Goal: Information Seeking & Learning: Learn about a topic

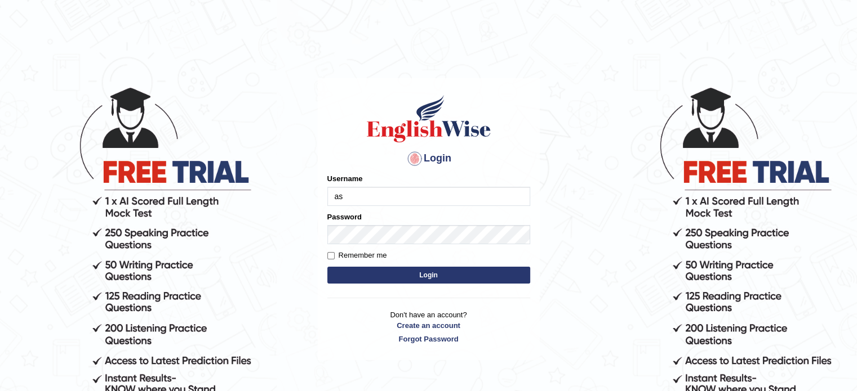
type input "asmitachapagain4391"
click at [407, 276] on button "Login" at bounding box center [428, 275] width 203 height 17
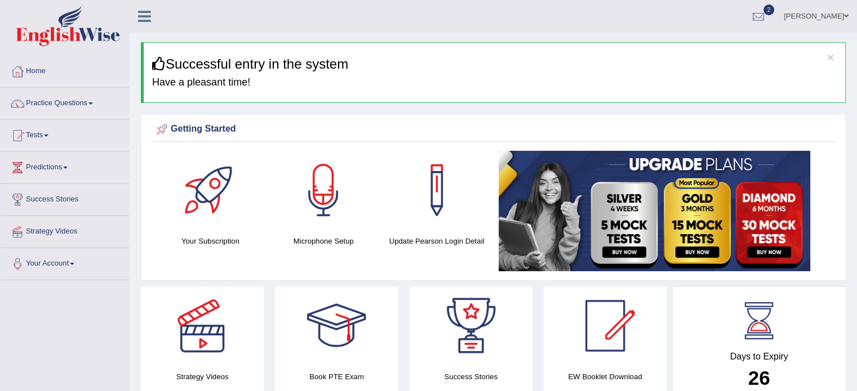
click at [94, 101] on link "Practice Questions" at bounding box center [65, 102] width 128 height 28
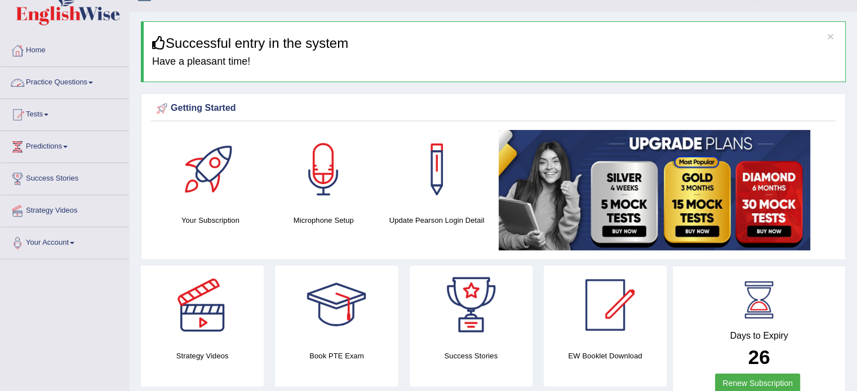
scroll to position [23, 0]
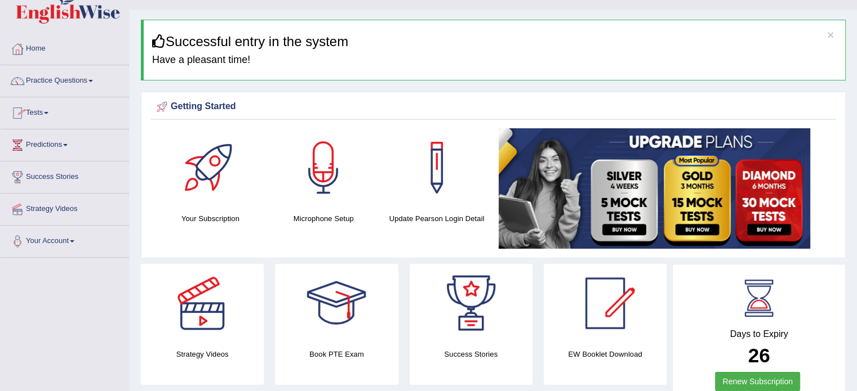
click at [93, 78] on link "Practice Questions" at bounding box center [65, 79] width 128 height 28
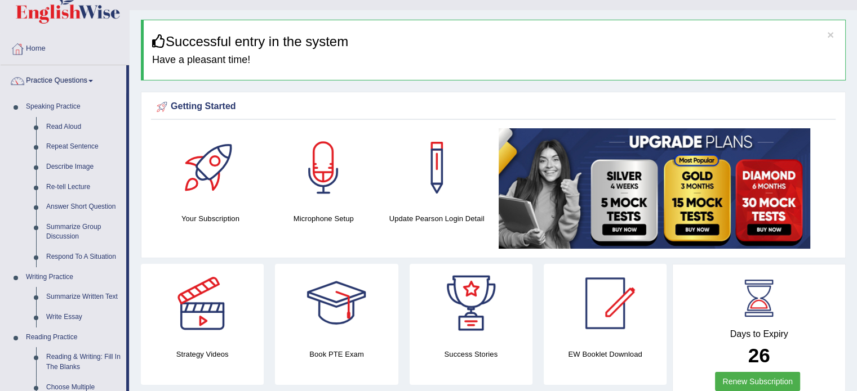
click at [118, 94] on li "Practice Questions Speaking Practice Read Aloud Repeat Sentence Describe Image …" at bounding box center [65, 382] width 128 height 634
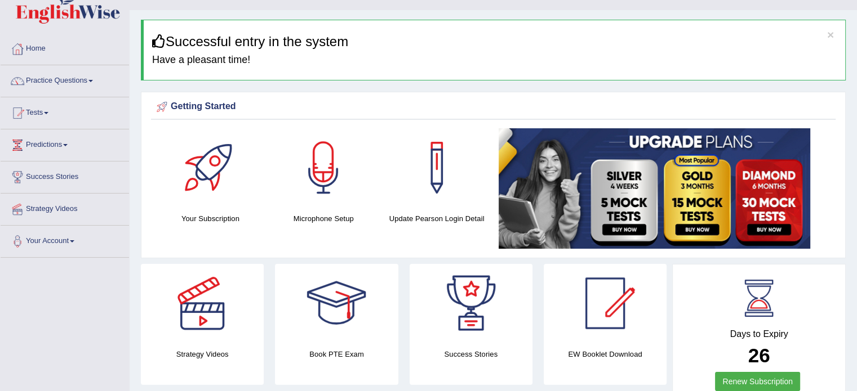
click at [118, 94] on li "Practice Questions Speaking Practice Read Aloud Repeat Sentence Describe Image …" at bounding box center [65, 81] width 128 height 32
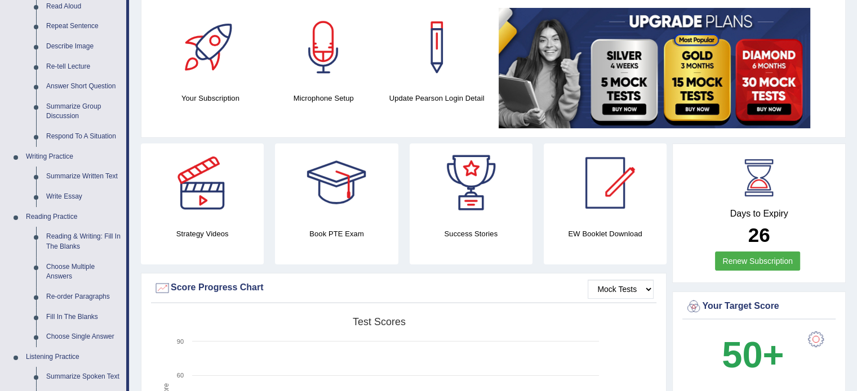
scroll to position [270, 0]
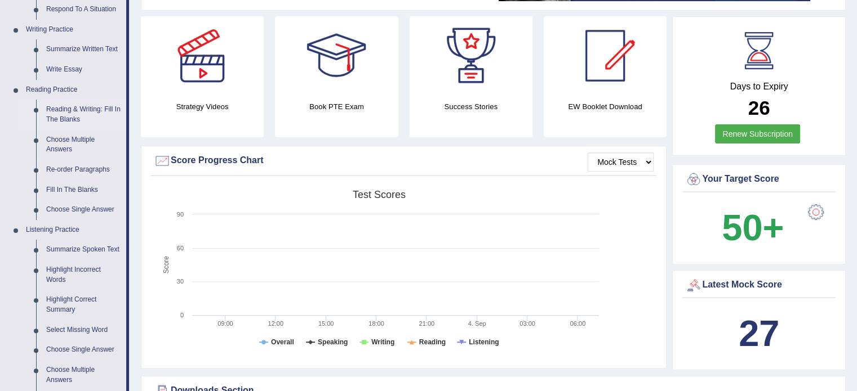
click at [86, 109] on link "Reading & Writing: Fill In The Blanks" at bounding box center [83, 115] width 85 height 30
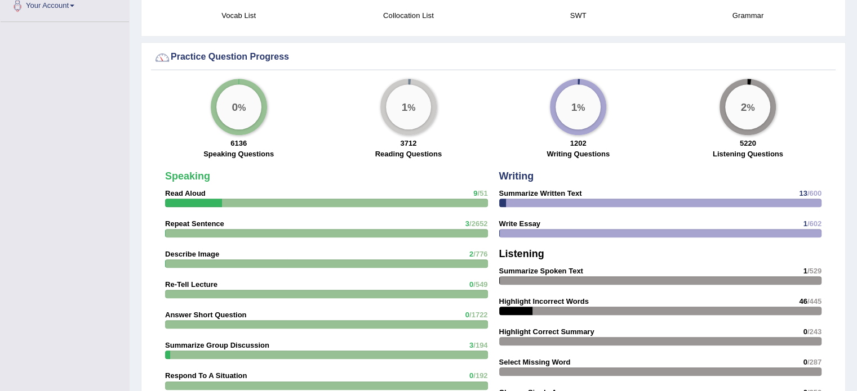
scroll to position [811, 0]
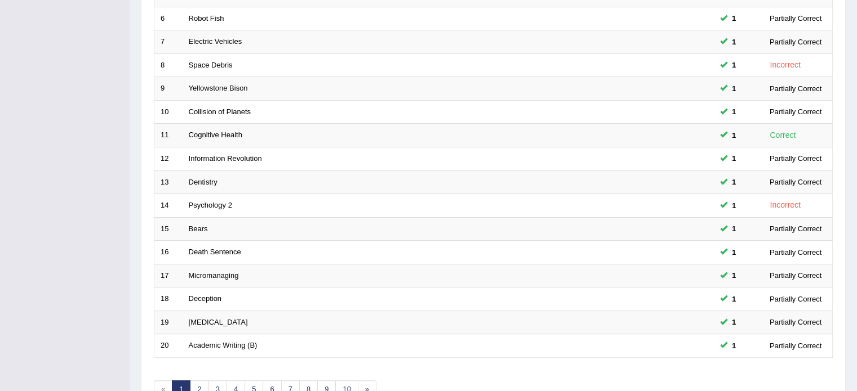
scroll to position [351, 0]
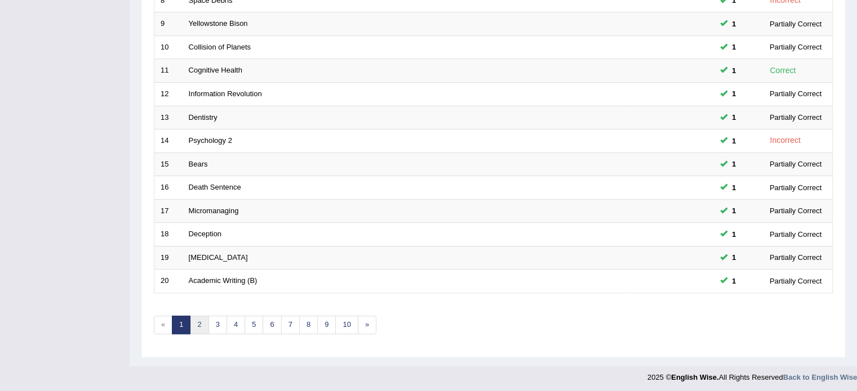
click at [201, 324] on link "2" at bounding box center [199, 325] width 19 height 19
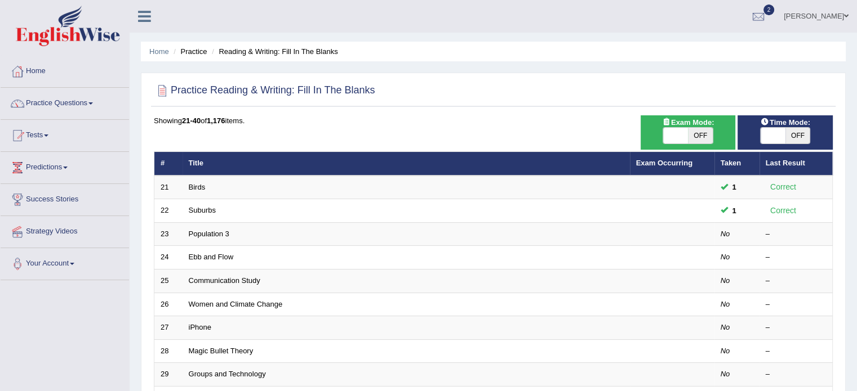
scroll to position [17, 0]
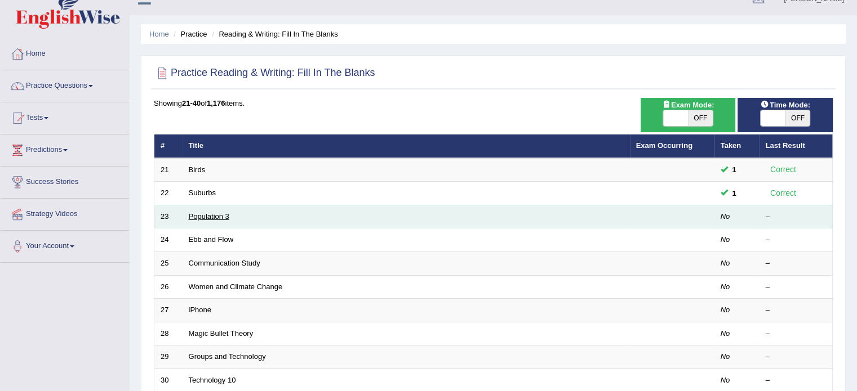
click at [220, 212] on link "Population 3" at bounding box center [209, 216] width 41 height 8
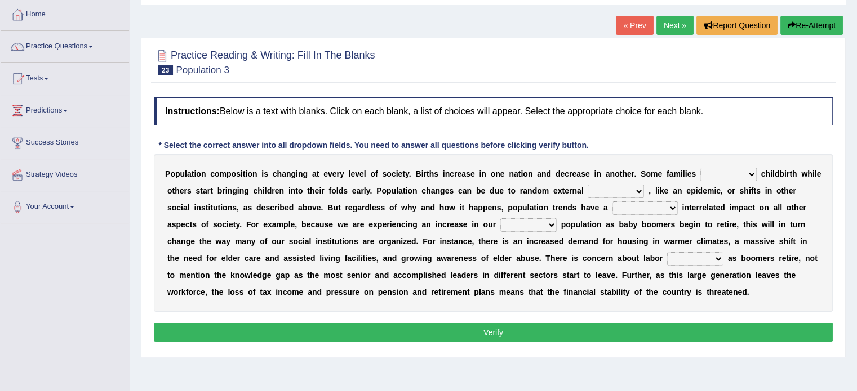
scroll to position [60, 0]
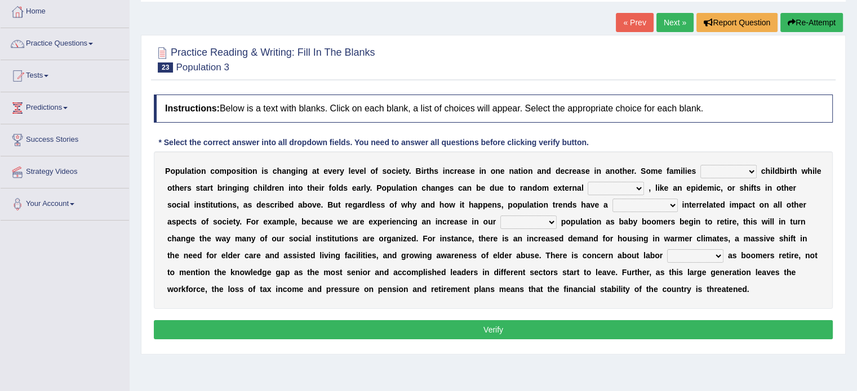
click at [747, 169] on select "demand default deliver delay" at bounding box center [728, 172] width 56 height 14
select select "deliver"
click at [700, 165] on select "demand default deliver delay" at bounding box center [728, 172] width 56 height 14
click at [746, 168] on select "demand default deliver delay" at bounding box center [728, 172] width 56 height 14
click at [767, 130] on div "Instructions: Below is a text with blanks. Click on each blank, a list of choic…" at bounding box center [493, 219] width 684 height 260
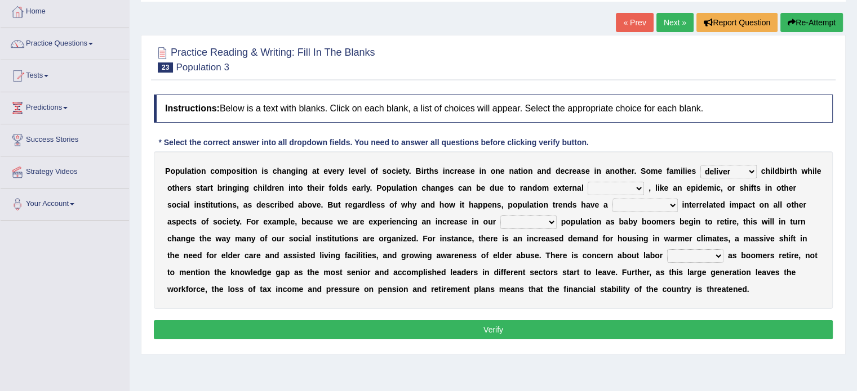
click at [740, 170] on select "demand default deliver delay" at bounding box center [728, 172] width 56 height 14
click at [728, 155] on div "P o p u l a t i o n c o m p o s i t i o n i s c h a n g i n g a t e v e r y l e…" at bounding box center [493, 231] width 679 height 158
click at [622, 183] on select "variations fortune formation forces" at bounding box center [615, 189] width 56 height 14
click at [587, 182] on select "variations fortune formation forces" at bounding box center [615, 189] width 56 height 14
click at [635, 185] on select "variations fortune formation forces" at bounding box center [615, 189] width 56 height 14
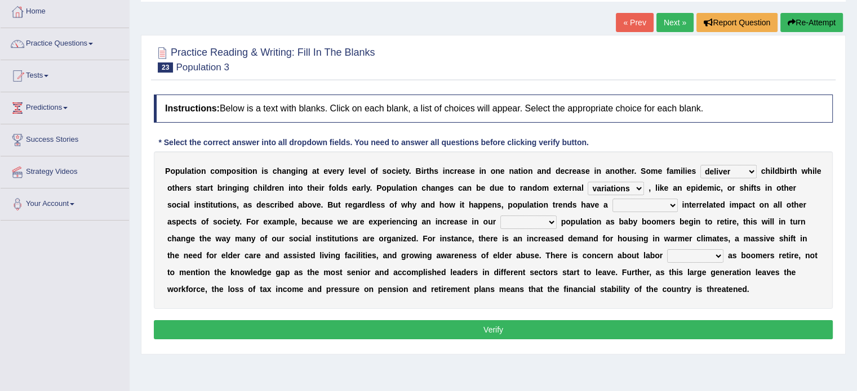
select select "forces"
click at [587, 182] on select "variations fortune formation forces" at bounding box center [615, 189] width 56 height 14
click at [670, 204] on select "tremendous tenuous tremulous spontaneous" at bounding box center [644, 206] width 65 height 14
click at [117, 248] on div "Toggle navigation Home Practice Questions Speaking Practice Read Aloud Repeat S…" at bounding box center [428, 233] width 857 height 586
click at [547, 221] on select "tertiary senior junior primary" at bounding box center [528, 223] width 56 height 14
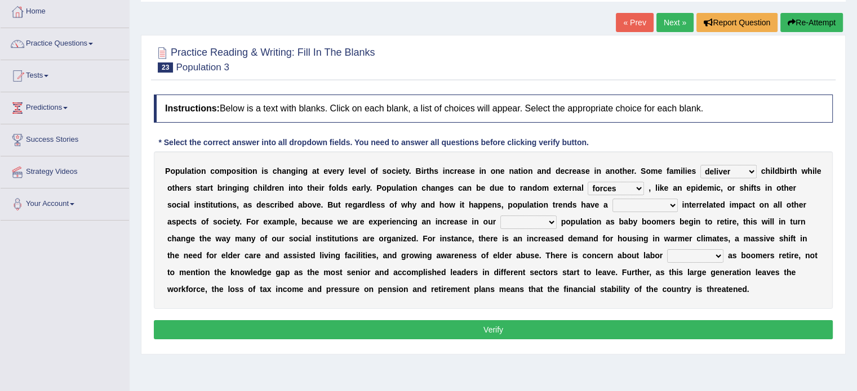
select select "senior"
click at [500, 216] on select "tertiary senior junior primary" at bounding box center [528, 223] width 56 height 14
click at [713, 256] on select "shortcuts shortfalls shortages shorthand" at bounding box center [695, 257] width 56 height 14
select select "shortages"
click at [667, 250] on select "shortcuts shortfalls shortages shorthand" at bounding box center [695, 257] width 56 height 14
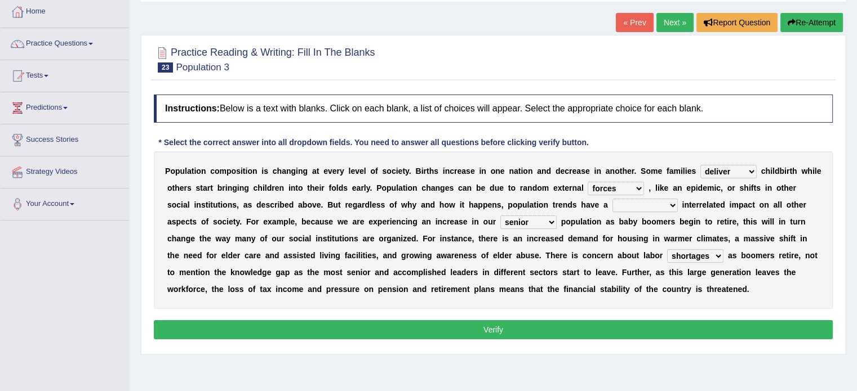
click at [728, 167] on select "demand default deliver delay" at bounding box center [728, 172] width 56 height 14
select select "delay"
click at [700, 165] on select "demand default deliver delay" at bounding box center [728, 172] width 56 height 14
click at [671, 203] on select "tremendous tenuous tremulous spontaneous" at bounding box center [644, 206] width 65 height 14
select select "tremendous"
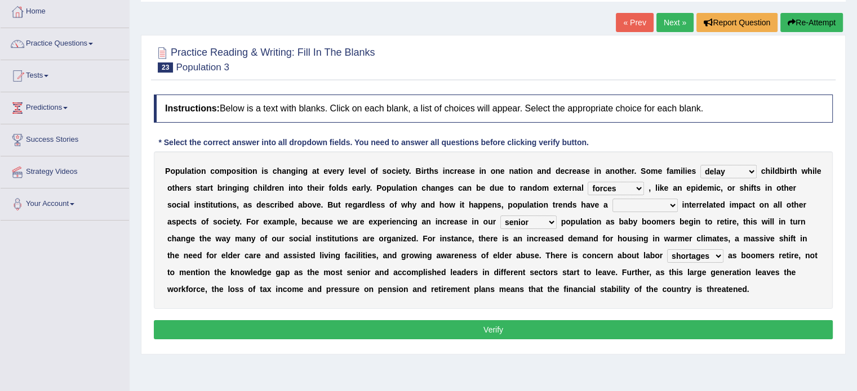
click at [612, 199] on select "tremendous tenuous tremulous spontaneous" at bounding box center [644, 206] width 65 height 14
click at [487, 328] on button "Verify" at bounding box center [493, 329] width 679 height 19
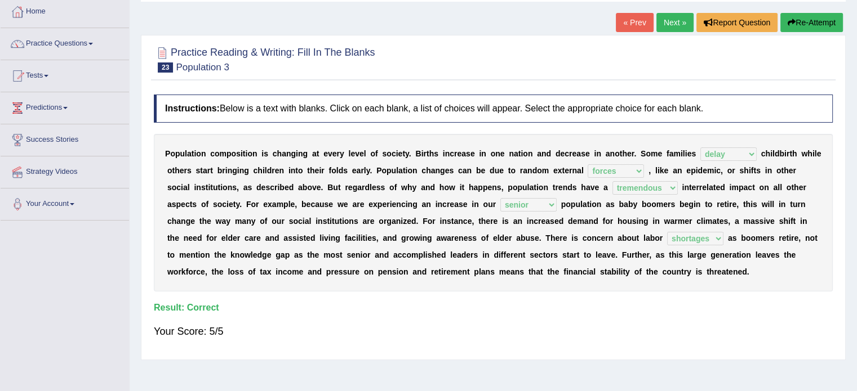
scroll to position [0, 0]
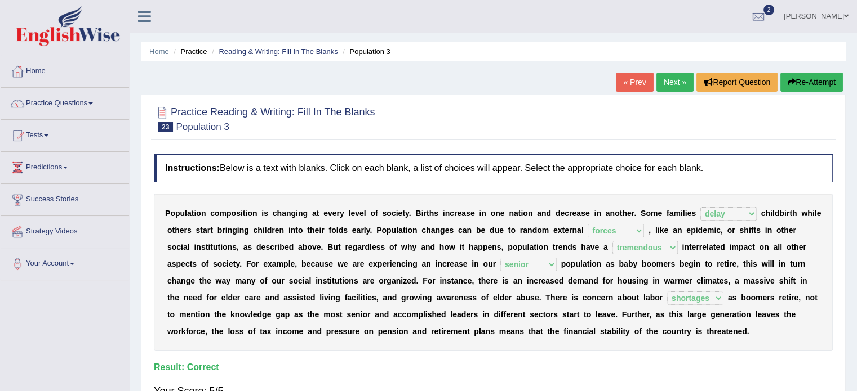
click at [665, 81] on link "Next »" at bounding box center [674, 82] width 37 height 19
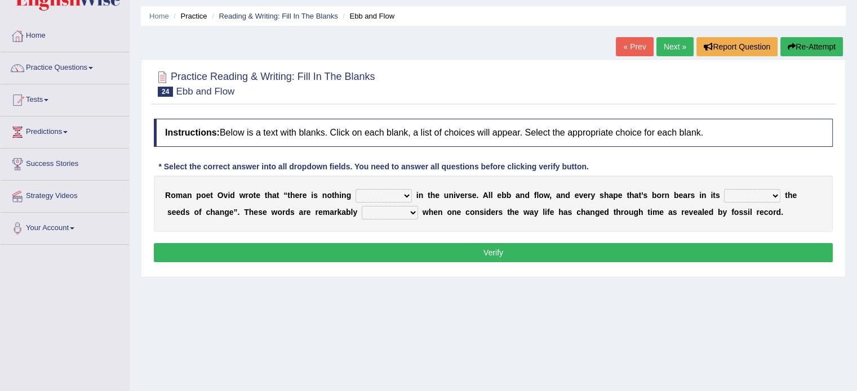
scroll to position [37, 0]
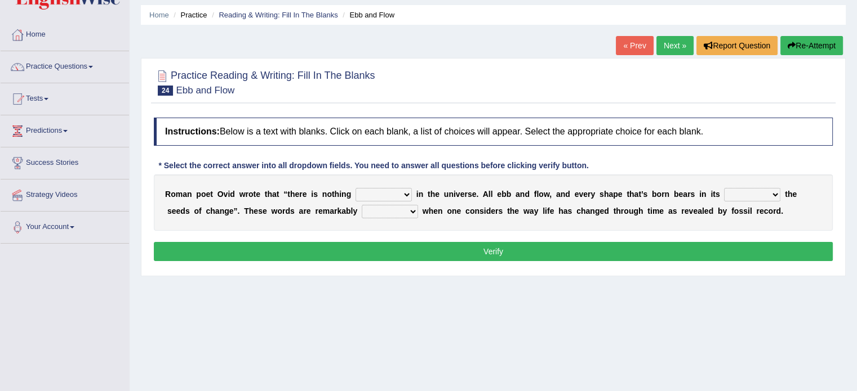
click at [403, 195] on select "orthodox volatile constant cheap" at bounding box center [383, 195] width 56 height 14
click at [764, 198] on select "heart limb womb brain" at bounding box center [752, 195] width 56 height 14
click at [440, 233] on div "Instructions: Below is a text with blanks. Click on each blank, a list of choic…" at bounding box center [493, 191] width 684 height 158
click at [415, 210] on select "prevalent detached relevant dominant" at bounding box center [390, 212] width 56 height 14
select select "detached"
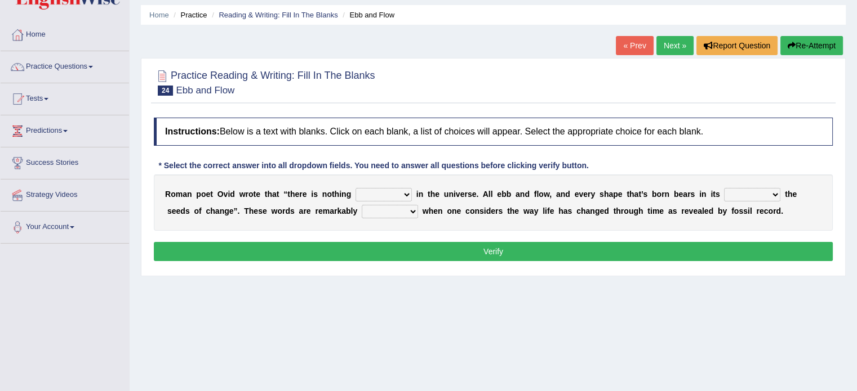
click at [362, 205] on select "prevalent detached relevant dominant" at bounding box center [390, 212] width 56 height 14
click at [391, 251] on button "Verify" at bounding box center [493, 251] width 679 height 19
click at [392, 190] on select "orthodox volatile constant cheap" at bounding box center [383, 195] width 56 height 14
select select "constant"
click at [355, 188] on select "orthodox volatile constant cheap" at bounding box center [383, 195] width 56 height 14
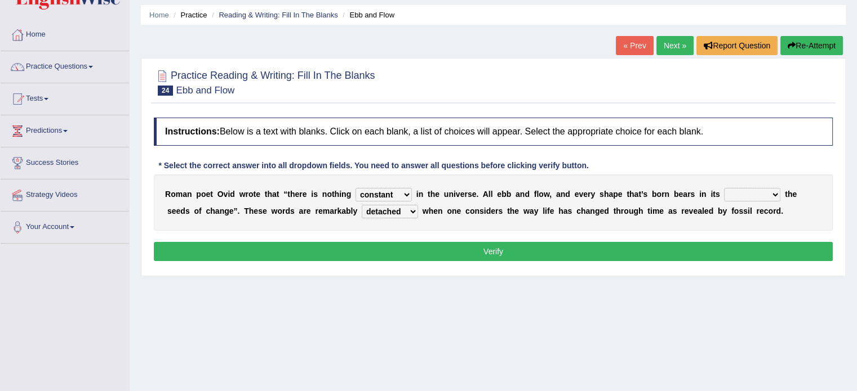
click at [399, 192] on select "orthodox volatile constant cheap" at bounding box center [383, 195] width 56 height 14
click at [487, 235] on div "Instructions: Below is a text with blanks. Click on each blank, a list of choic…" at bounding box center [493, 191] width 684 height 158
click at [760, 191] on select "heart limb womb brain" at bounding box center [752, 195] width 56 height 14
click at [724, 188] on select "heart limb womb brain" at bounding box center [752, 195] width 56 height 14
click at [754, 191] on select "heart limb womb brain" at bounding box center [752, 195] width 56 height 14
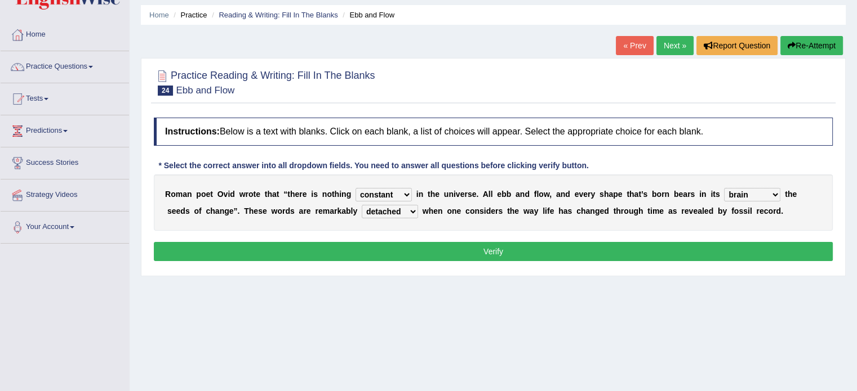
select select "limb"
click at [724, 188] on select "heart limb womb brain" at bounding box center [752, 195] width 56 height 14
click at [477, 247] on button "Verify" at bounding box center [493, 251] width 679 height 19
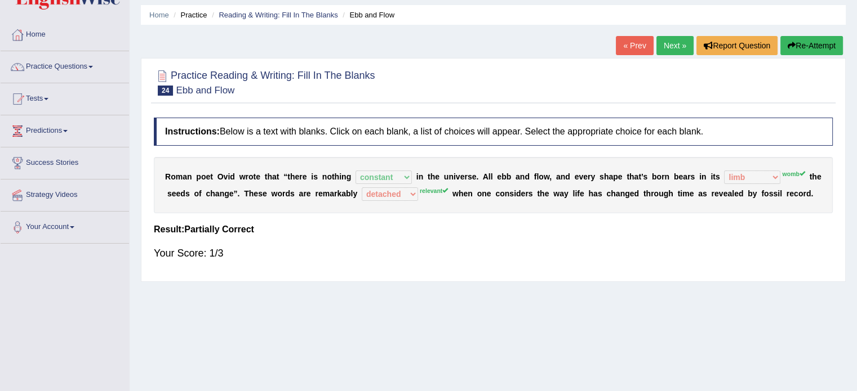
click at [792, 172] on sup "womb" at bounding box center [793, 174] width 23 height 7
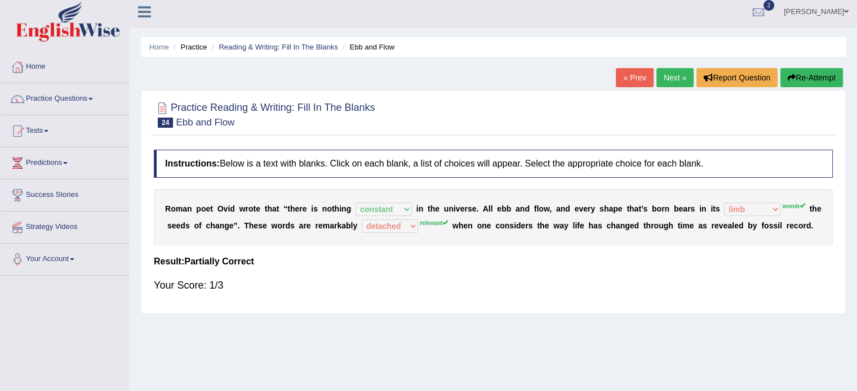
scroll to position [0, 0]
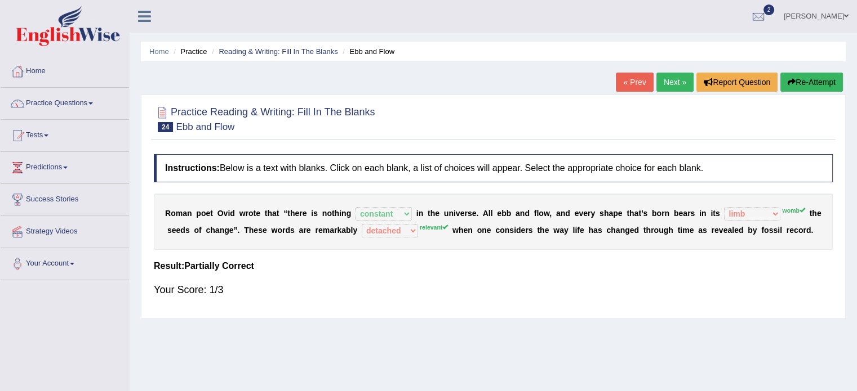
click at [671, 79] on link "Next »" at bounding box center [674, 82] width 37 height 19
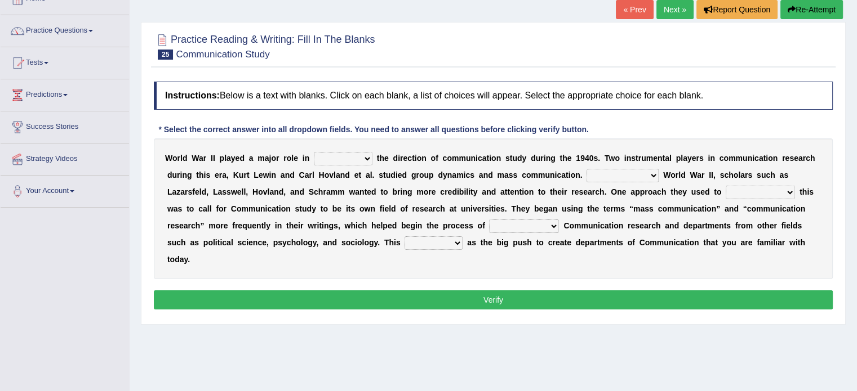
scroll to position [74, 0]
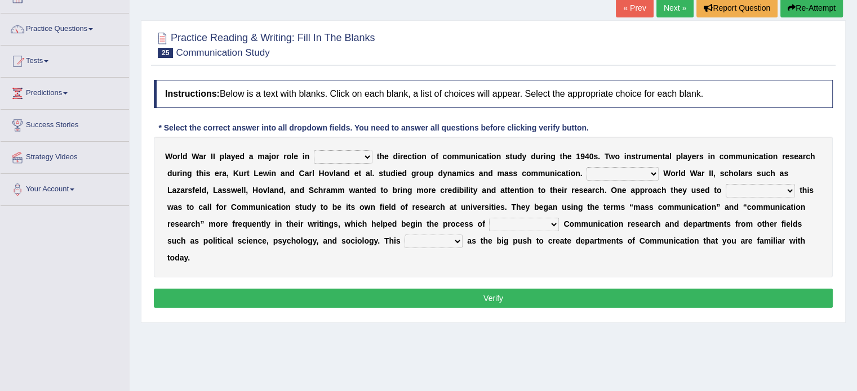
click at [365, 159] on select "shaping sharpening shunning shivering" at bounding box center [343, 157] width 59 height 14
select select "shaping"
click at [314, 150] on select "shaping sharpening shunning shivering" at bounding box center [343, 157] width 59 height 14
click at [345, 186] on b at bounding box center [347, 190] width 5 height 9
click at [651, 173] on select "Being followed To be followed Following Followed" at bounding box center [622, 174] width 72 height 14
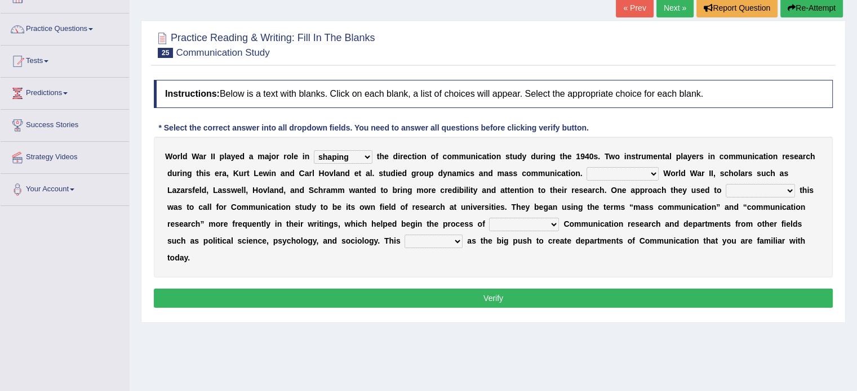
select select "Following"
click at [586, 167] on select "Being followed To be followed Following Followed" at bounding box center [622, 174] width 72 height 14
click at [624, 226] on b at bounding box center [625, 224] width 5 height 9
click at [789, 188] on select "accompany accomplish acknowledge accommodate" at bounding box center [759, 191] width 69 height 14
select select "accommodate"
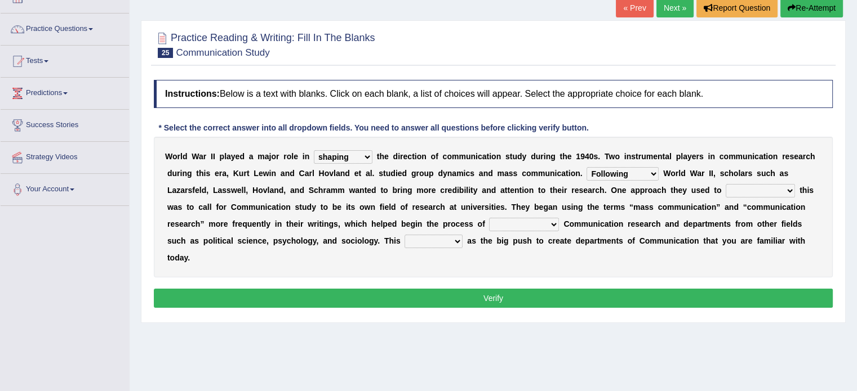
click at [725, 184] on select "accompany accomplish acknowledge accommodate" at bounding box center [759, 191] width 69 height 14
click at [785, 190] on select "accompany accomplish acknowledge accommodate" at bounding box center [759, 191] width 69 height 14
click at [705, 254] on div "W o r l d W a r I I p l a y e d a m a j o r r o l e i n shaping sharpening shun…" at bounding box center [493, 207] width 679 height 141
click at [768, 186] on select "accompany accomplish acknowledge accommodate" at bounding box center [759, 191] width 69 height 14
click at [676, 263] on div "W o r l d W a r I I p l a y e d a m a j o r r o l e i n shaping sharpening shun…" at bounding box center [493, 207] width 679 height 141
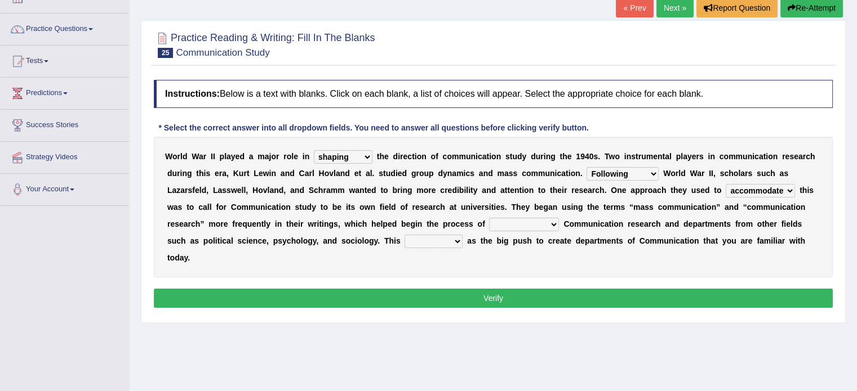
click at [541, 224] on select "discharging distinguishing disputing displaying" at bounding box center [524, 225] width 70 height 14
select select "distinguishing"
click at [489, 218] on select "discharging distinguishing disputing displaying" at bounding box center [524, 225] width 70 height 14
click at [452, 240] on select "served considered regarded provided" at bounding box center [433, 242] width 58 height 14
click at [502, 265] on div "W o r l d W a r I I p l a y e d a m a j o r r o l e i n shaping sharpening shun…" at bounding box center [493, 207] width 679 height 141
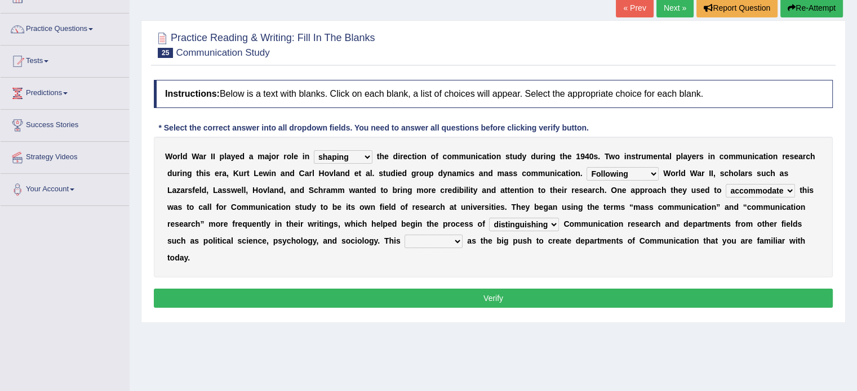
click at [460, 240] on select "served considered regarded provided" at bounding box center [433, 242] width 58 height 14
select select "served"
click at [404, 235] on select "served considered regarded provided" at bounding box center [433, 242] width 58 height 14
click at [489, 299] on button "Verify" at bounding box center [493, 298] width 679 height 19
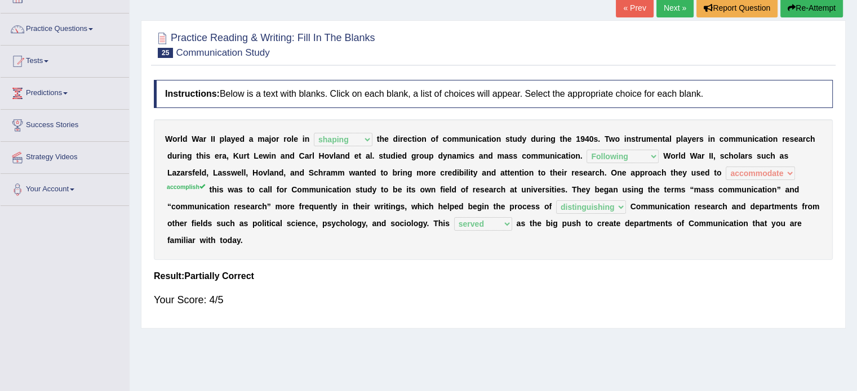
click at [667, 10] on link "Next »" at bounding box center [674, 7] width 37 height 19
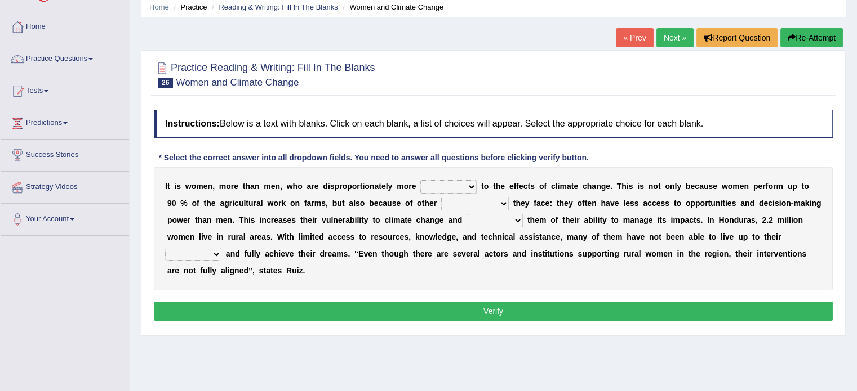
scroll to position [54, 0]
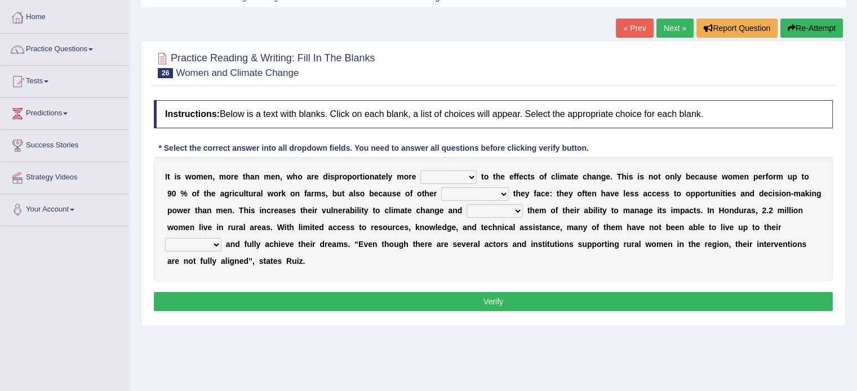
click at [471, 176] on select "defensive beatable vulnerable defective" at bounding box center [448, 178] width 56 height 14
click at [532, 164] on div "I t i s w o m e n , m o r e t h a n m e n , w h o a r e d i s p r o p o r t i o…" at bounding box center [493, 219] width 679 height 124
click at [496, 193] on select "chances challenges awkwardness changes" at bounding box center [475, 195] width 68 height 14
select select "challenges"
click at [441, 188] on select "chances challenges awkwardness changes" at bounding box center [475, 195] width 68 height 14
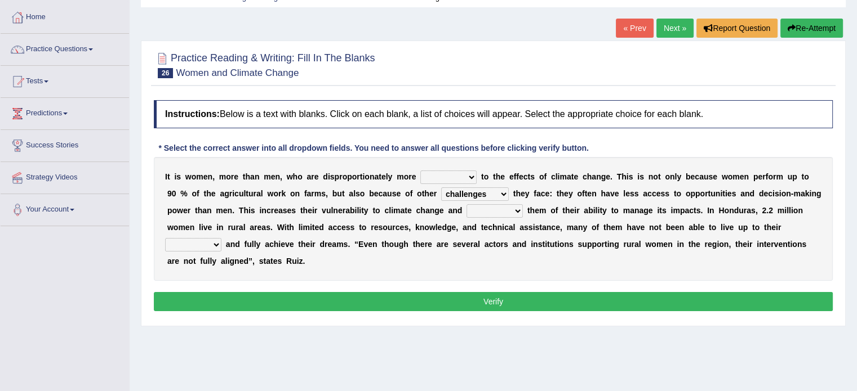
click at [466, 177] on select "defensive beatable vulnerable defective" at bounding box center [448, 178] width 56 height 14
click at [455, 265] on div "I t i s w o m e n , m o r e t h a n m e n , w h o a r e d i s p r o p o r t i o…" at bounding box center [493, 219] width 679 height 124
click at [468, 176] on select "defensive beatable vulnerable defective" at bounding box center [448, 178] width 56 height 14
select select "vulnerable"
click at [420, 171] on select "defensive beatable vulnerable defective" at bounding box center [448, 178] width 56 height 14
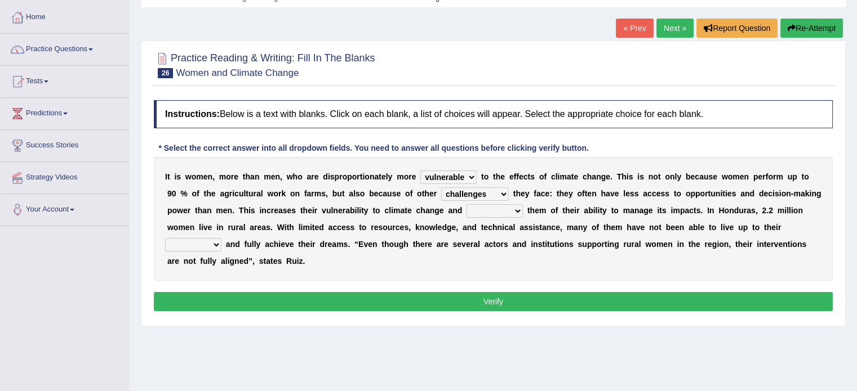
click at [507, 209] on select "deprives caprices deposits thrives" at bounding box center [494, 211] width 56 height 14
click at [688, 256] on div "I t i s w o m e n , m o r e t h a n m e n , w h o a r e d i s p r o p o r t i o…" at bounding box center [493, 219] width 679 height 124
click at [206, 246] on select "endurance patience capacities publicity" at bounding box center [193, 245] width 56 height 14
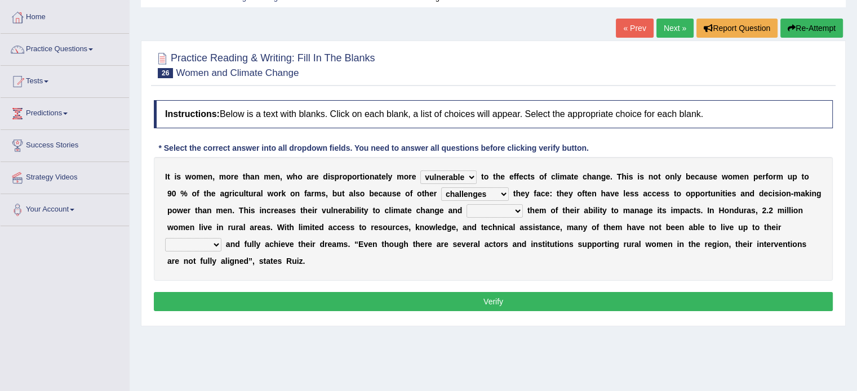
select select "capacities"
click at [165, 238] on select "endurance patience capacities publicity" at bounding box center [193, 245] width 56 height 14
drag, startPoint x: 206, startPoint y: 302, endPoint x: 310, endPoint y: 265, distance: 110.1
click at [310, 265] on div "Instructions: Below is a text with blanks. Click on each blank, a list of choic…" at bounding box center [493, 208] width 684 height 226
click at [504, 213] on select "deprives caprices deposits thrives" at bounding box center [494, 211] width 56 height 14
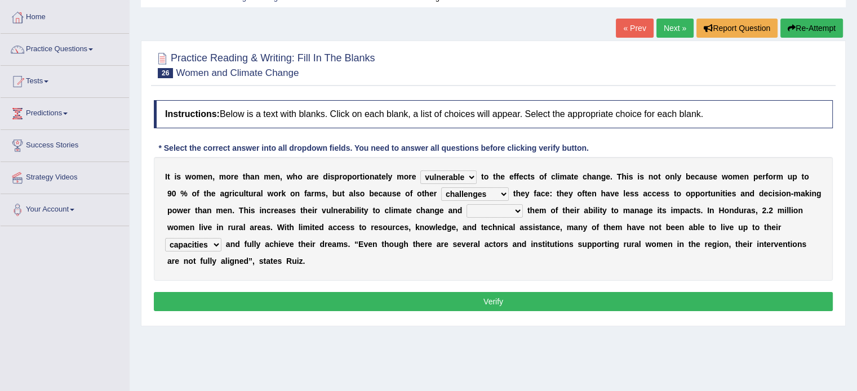
select select "deprives"
click at [466, 204] on select "deprives caprices deposits thrives" at bounding box center [494, 211] width 56 height 14
click at [471, 302] on button "Verify" at bounding box center [493, 301] width 679 height 19
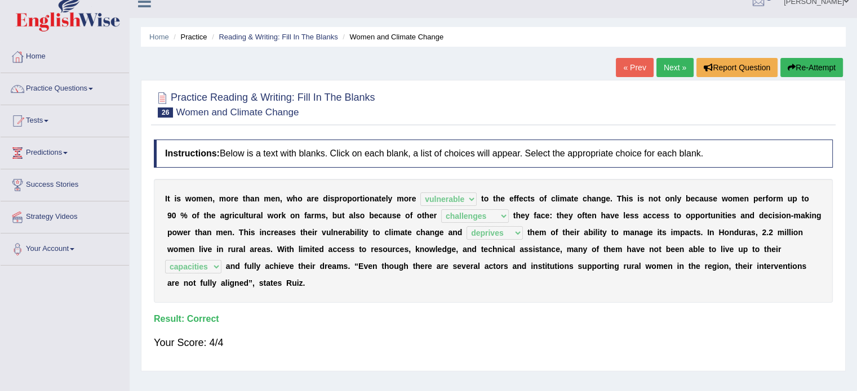
scroll to position [0, 0]
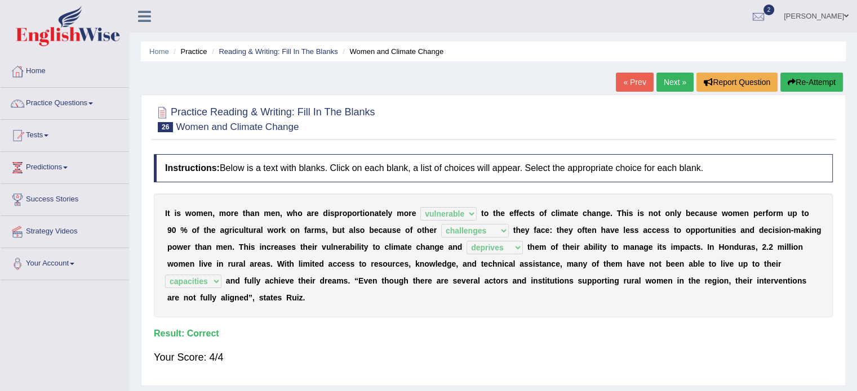
click at [668, 83] on link "Next »" at bounding box center [674, 82] width 37 height 19
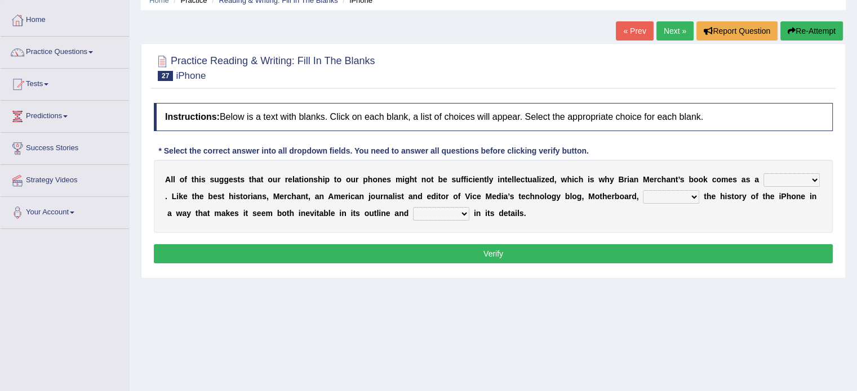
scroll to position [52, 0]
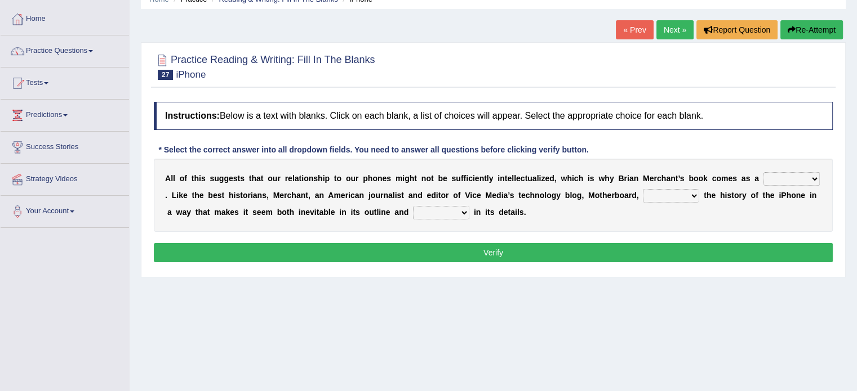
click at [787, 177] on select "privilege relief demotion flash" at bounding box center [791, 179] width 56 height 14
click at [763, 172] on select "privilege relief demotion flash" at bounding box center [791, 179] width 56 height 14
click at [680, 190] on select "enriches unpacks detours contorts" at bounding box center [671, 196] width 56 height 14
click at [802, 181] on select "privilege relief demotion flash" at bounding box center [791, 179] width 56 height 14
click at [763, 172] on select "privilege relief demotion flash" at bounding box center [791, 179] width 56 height 14
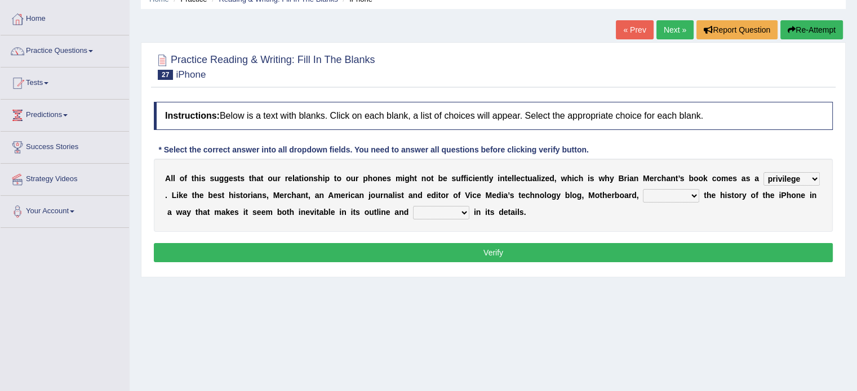
click at [792, 181] on select "privilege relief demotion flash" at bounding box center [791, 179] width 56 height 14
select select "relief"
click at [763, 172] on select "privilege relief demotion flash" at bounding box center [791, 179] width 56 height 14
click at [671, 195] on select "enriches unpacks detours contorts" at bounding box center [671, 196] width 56 height 14
click at [447, 213] on select "surprises surprised surprising surprise" at bounding box center [441, 213] width 56 height 14
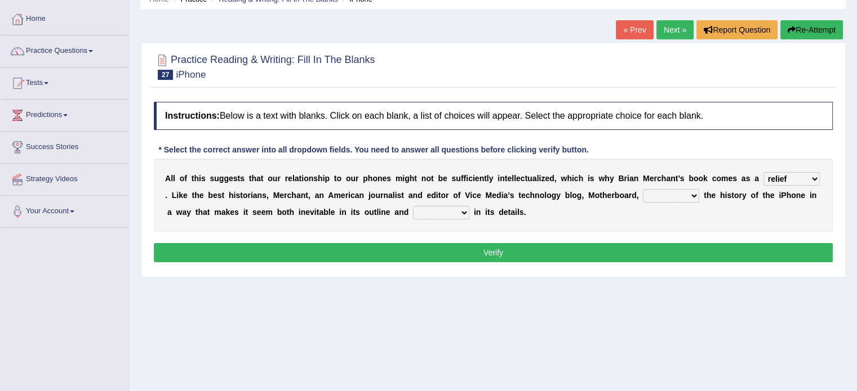
click at [447, 213] on select "surprises surprised surprising surprise" at bounding box center [441, 213] width 56 height 14
click at [413, 206] on select "surprises surprised surprising surprise" at bounding box center [441, 213] width 56 height 14
click at [440, 213] on select "surprises surprised surprising surprise" at bounding box center [441, 213] width 56 height 14
select select "surprising"
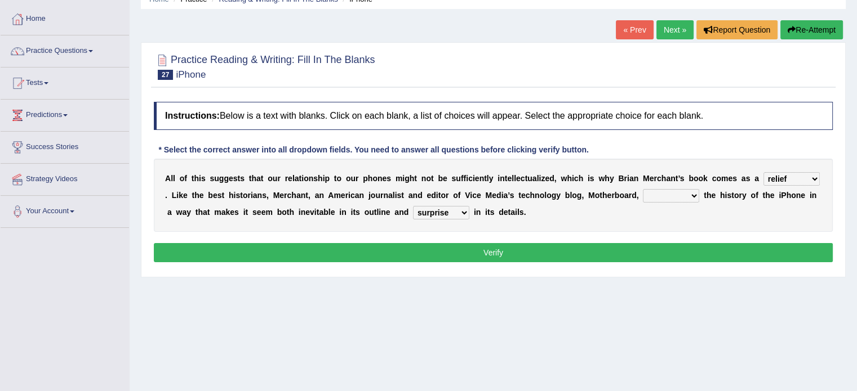
click at [413, 206] on select "surprises surprised surprising surprise" at bounding box center [441, 213] width 56 height 14
click at [686, 189] on select "enriches unpacks detours contorts" at bounding box center [671, 196] width 56 height 14
select select "enriches"
click at [643, 189] on select "enriches unpacks detours contorts" at bounding box center [671, 196] width 56 height 14
click at [505, 247] on button "Verify" at bounding box center [493, 252] width 679 height 19
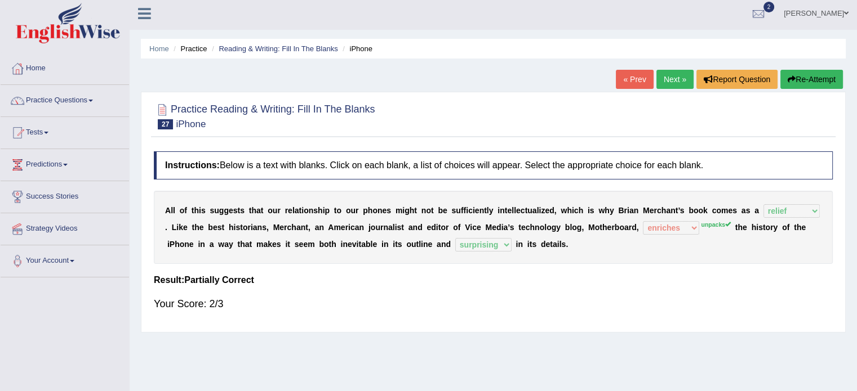
scroll to position [0, 0]
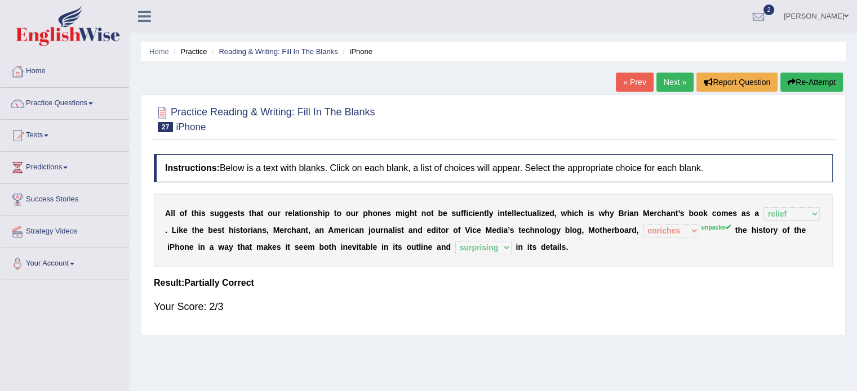
click at [673, 74] on link "Next »" at bounding box center [674, 82] width 37 height 19
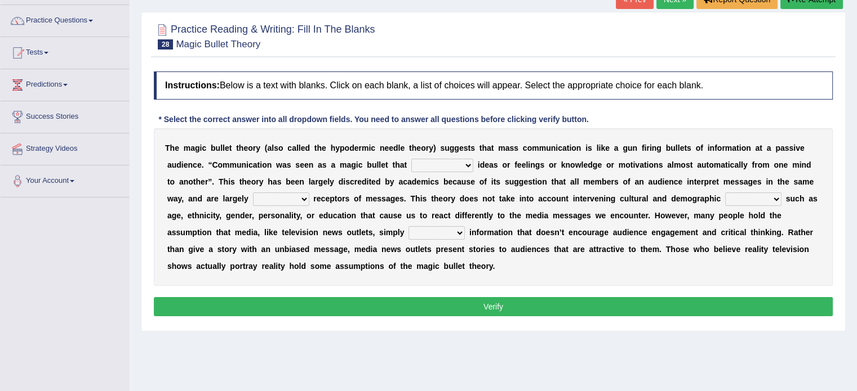
scroll to position [86, 0]
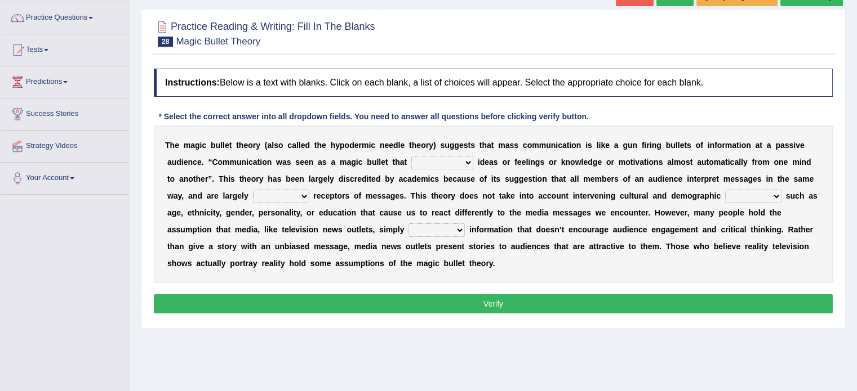
click at [464, 160] on select "transported translated transferred transformed" at bounding box center [442, 163] width 62 height 14
click at [411, 156] on select "transported translated transferred transformed" at bounding box center [442, 163] width 62 height 14
click at [437, 198] on b "h" at bounding box center [436, 195] width 5 height 9
click at [457, 164] on select "transported translated transferred transformed" at bounding box center [442, 163] width 62 height 14
select select "transferred"
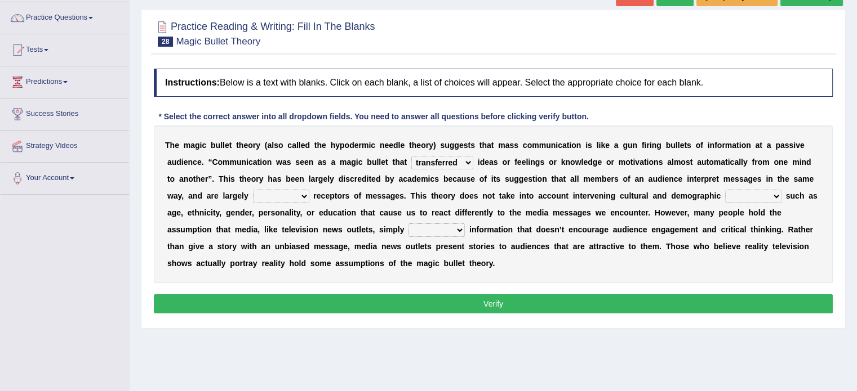
click at [411, 156] on select "transported translated transferred transformed" at bounding box center [442, 163] width 62 height 14
click at [297, 195] on select "negative active positive passive" at bounding box center [281, 197] width 56 height 14
click at [253, 190] on select "negative active positive passive" at bounding box center [281, 197] width 56 height 14
click at [288, 192] on select "negative active positive passive" at bounding box center [281, 197] width 56 height 14
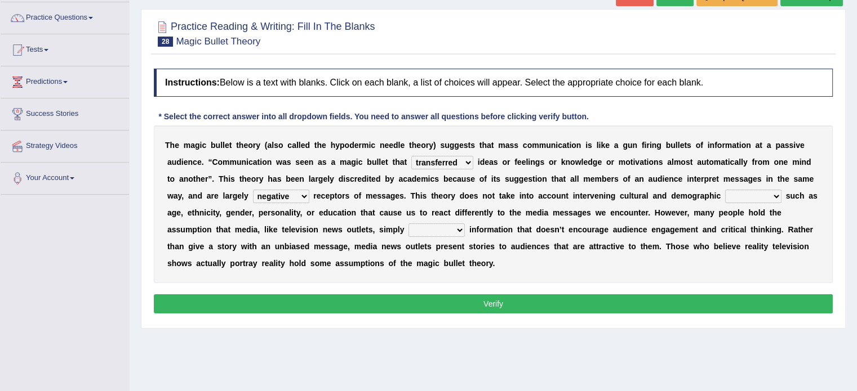
click at [288, 192] on select "negative active positive passive" at bounding box center [281, 197] width 56 height 14
click at [253, 190] on select "negative active positive passive" at bounding box center [281, 197] width 56 height 14
click at [295, 194] on select "negative active positive passive" at bounding box center [281, 197] width 56 height 14
select select "passive"
click at [253, 190] on select "negative active positive passive" at bounding box center [281, 197] width 56 height 14
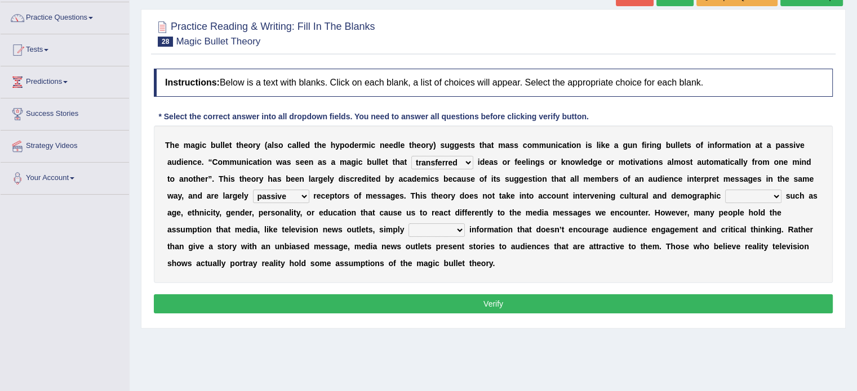
click at [770, 198] on select "variables varies varieties variations" at bounding box center [753, 197] width 56 height 14
click at [725, 190] on select "variables varies varieties variations" at bounding box center [753, 197] width 56 height 14
click at [770, 197] on select "variables varies varieties variations" at bounding box center [753, 197] width 56 height 14
select select "varies"
click at [725, 190] on select "variables varies varieties variations" at bounding box center [753, 197] width 56 height 14
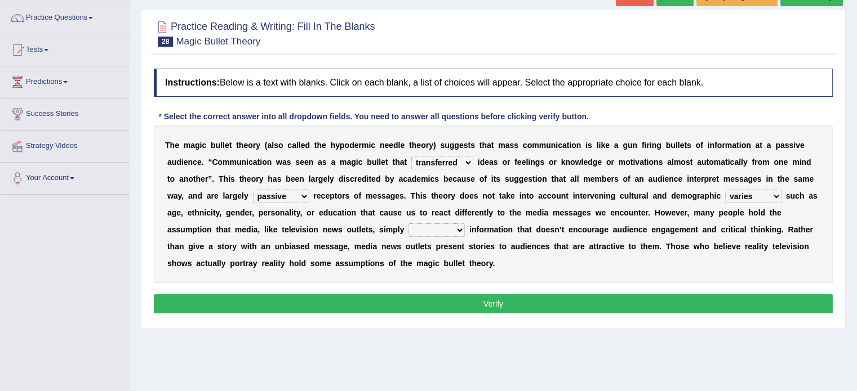
click at [449, 231] on select "respond resume release request" at bounding box center [436, 231] width 56 height 14
select select "release"
click at [408, 224] on select "respond resume release request" at bounding box center [436, 231] width 56 height 14
click at [478, 301] on button "Verify" at bounding box center [493, 304] width 679 height 19
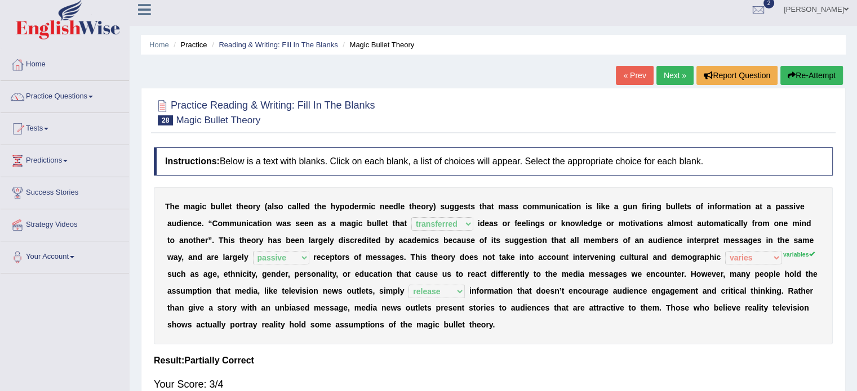
scroll to position [0, 0]
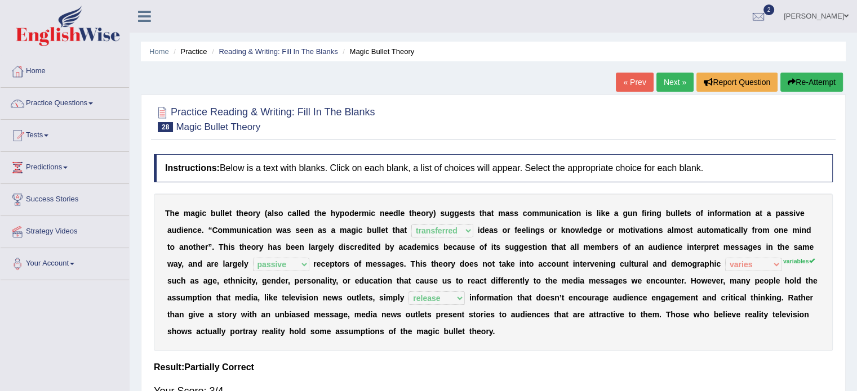
click at [677, 85] on link "Next »" at bounding box center [674, 82] width 37 height 19
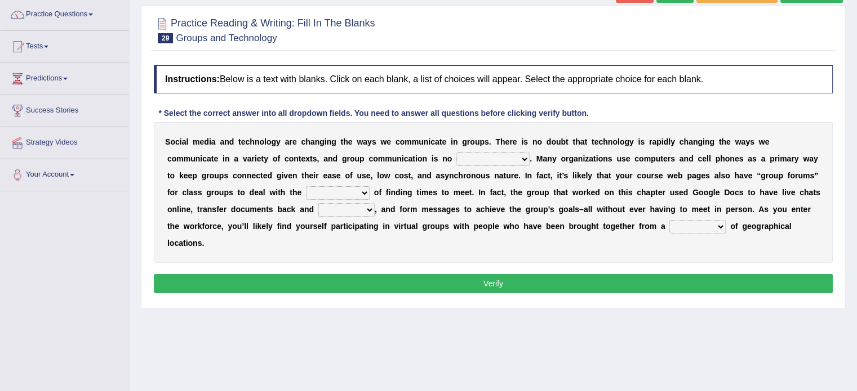
scroll to position [91, 0]
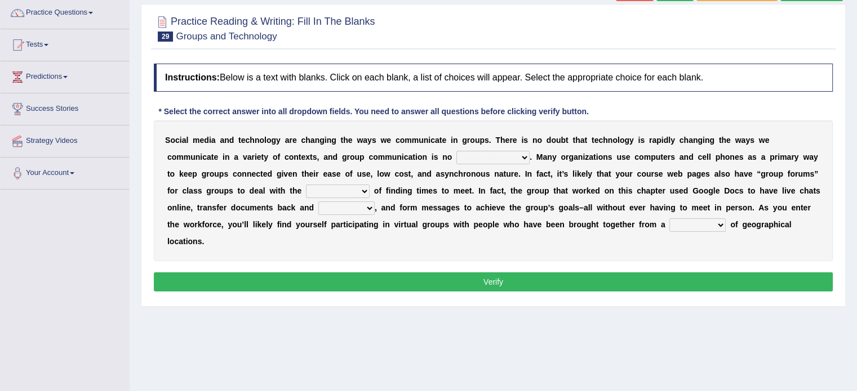
click at [523, 151] on select "exception exemplification extradition excursion" at bounding box center [492, 158] width 73 height 14
select select "extradition"
click at [456, 151] on select "exception exemplification extradition excursion" at bounding box center [492, 158] width 73 height 14
click at [493, 156] on select "exception exemplification extradition excursion" at bounding box center [492, 158] width 73 height 14
click at [409, 246] on div "S o c i a l m e d i a a n d t e c h n o l o g y a r e c h a n g i n g t h e w a…" at bounding box center [493, 191] width 679 height 141
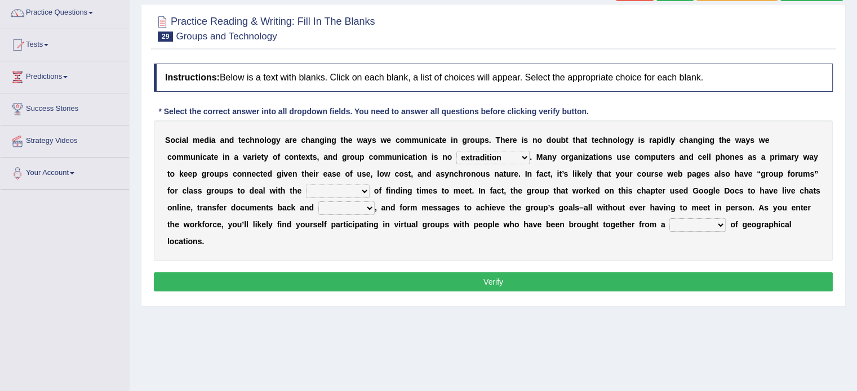
click at [354, 185] on select "localities liabilities complexities causalities" at bounding box center [338, 192] width 64 height 14
select select "complexities"
click at [306, 185] on select "localities liabilities complexities causalities" at bounding box center [338, 192] width 64 height 14
click at [346, 207] on select "fill forth toward beyond" at bounding box center [346, 209] width 56 height 14
click at [318, 202] on select "fill forth toward beyond" at bounding box center [346, 209] width 56 height 14
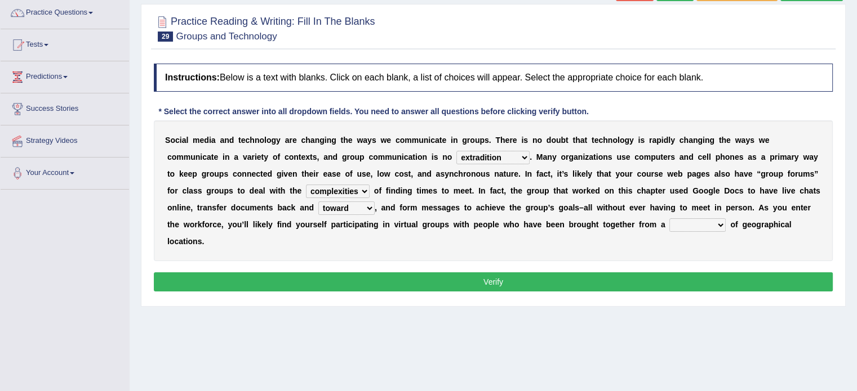
click at [688, 220] on select "form variety kind variation" at bounding box center [697, 226] width 56 height 14
click at [344, 204] on select "fill forth toward beyond" at bounding box center [346, 209] width 56 height 14
click at [318, 202] on select "fill forth toward beyond" at bounding box center [346, 209] width 56 height 14
click at [367, 207] on select "fill forth toward beyond" at bounding box center [346, 209] width 56 height 14
click at [318, 202] on select "fill forth toward beyond" at bounding box center [346, 209] width 56 height 14
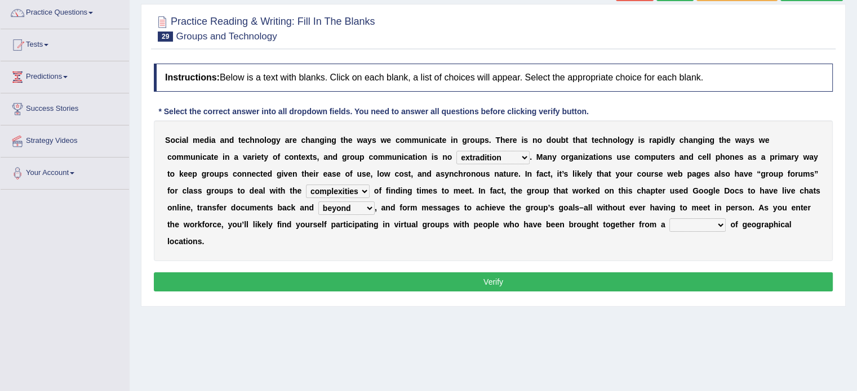
click at [355, 210] on select "fill forth toward beyond" at bounding box center [346, 209] width 56 height 14
select select "forth"
click at [318, 202] on select "fill forth toward beyond" at bounding box center [346, 209] width 56 height 14
click at [719, 224] on select "form variety kind variation" at bounding box center [697, 226] width 56 height 14
click at [358, 189] on select "localities liabilities complexities causalities" at bounding box center [338, 192] width 64 height 14
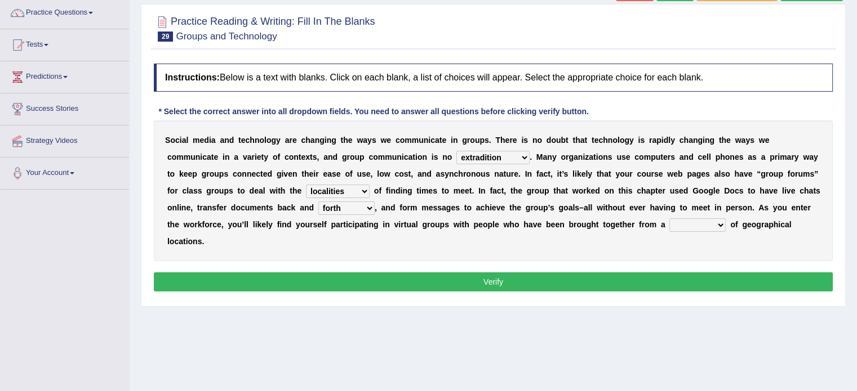
click at [306, 185] on select "localities liabilities complexities causalities" at bounding box center [338, 192] width 64 height 14
click at [690, 220] on select "form variety kind variation" at bounding box center [697, 226] width 56 height 14
click at [350, 186] on select "localities liabilities complexities causalities" at bounding box center [338, 192] width 64 height 14
select select "complexities"
click at [306, 185] on select "localities liabilities complexities causalities" at bounding box center [338, 192] width 64 height 14
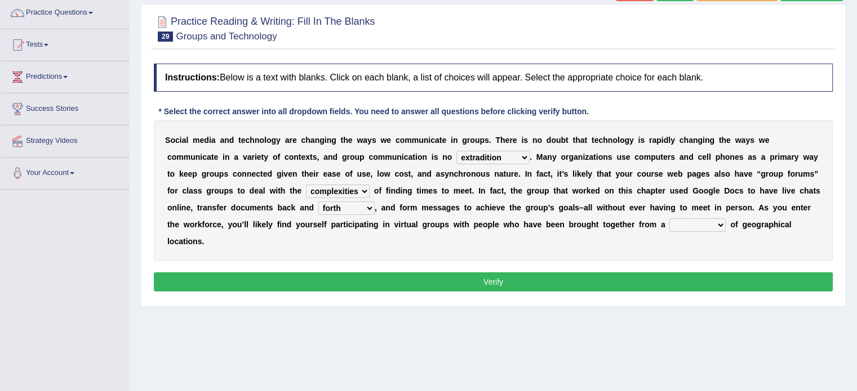
click at [705, 222] on select "form variety kind variation" at bounding box center [697, 226] width 56 height 14
select select "kind"
click at [669, 219] on select "form variety kind variation" at bounding box center [697, 226] width 56 height 14
click at [714, 220] on select "form variety kind variation" at bounding box center [697, 226] width 56 height 14
click at [745, 256] on div "S o c i a l m e d i a a n d t e c h n o l o g y a r e c h a n g i n g t h e w a…" at bounding box center [493, 191] width 679 height 141
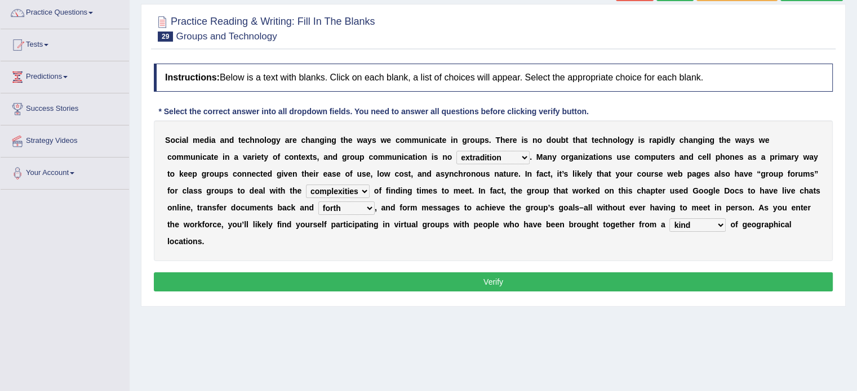
click at [487, 273] on button "Verify" at bounding box center [493, 282] width 679 height 19
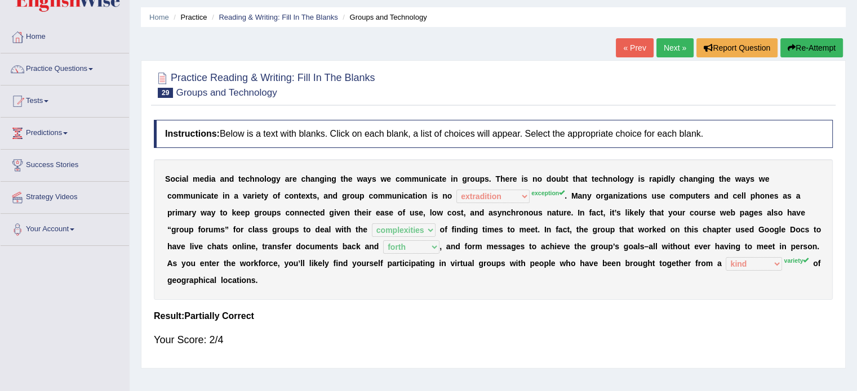
scroll to position [0, 0]
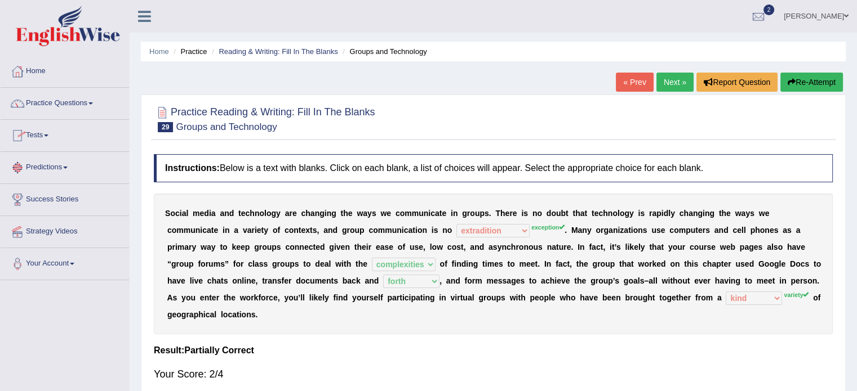
click at [47, 136] on span at bounding box center [46, 136] width 5 height 2
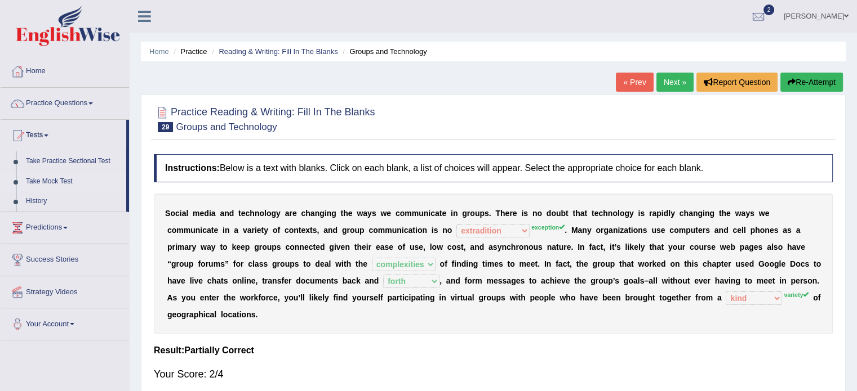
click at [56, 181] on link "Take Mock Test" at bounding box center [73, 182] width 105 height 20
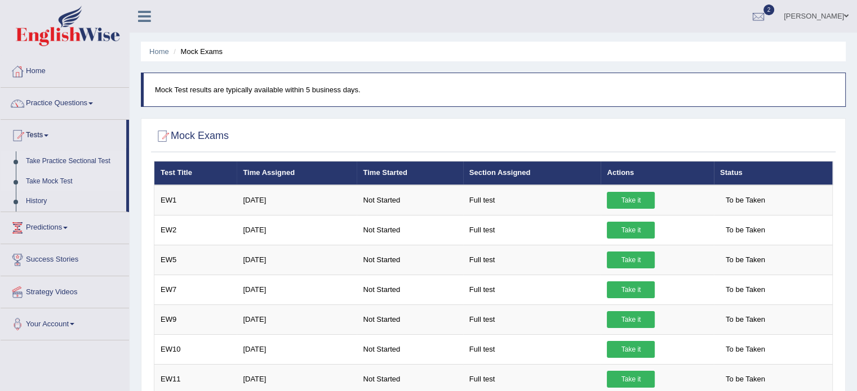
click at [104, 161] on link "Take Practice Sectional Test" at bounding box center [73, 162] width 105 height 20
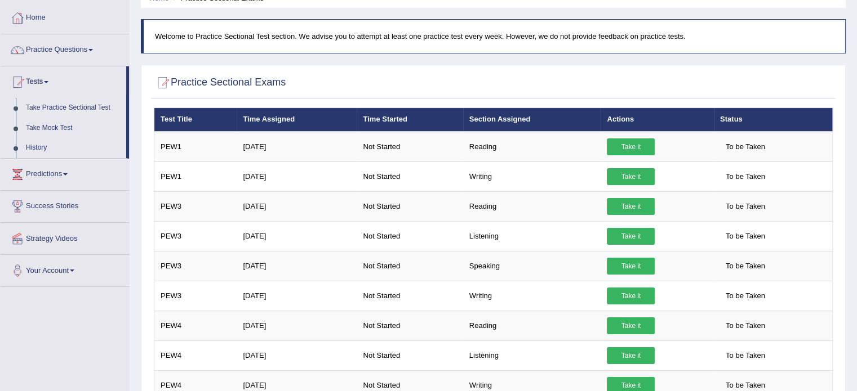
scroll to position [55, 0]
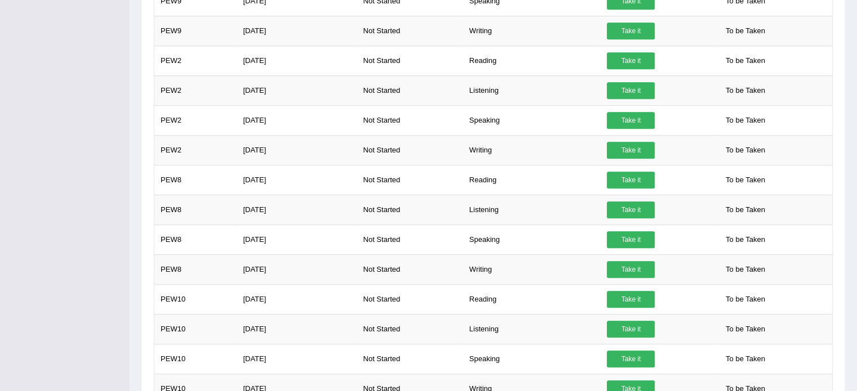
drag, startPoint x: 865, startPoint y: 92, endPoint x: 839, endPoint y: 315, distance: 224.5
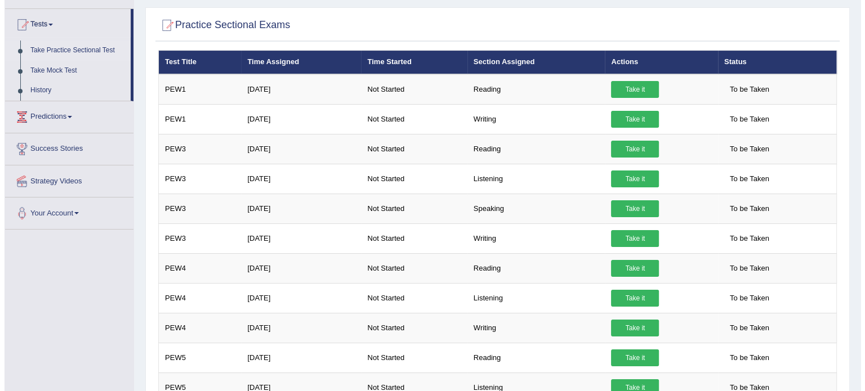
scroll to position [120, 0]
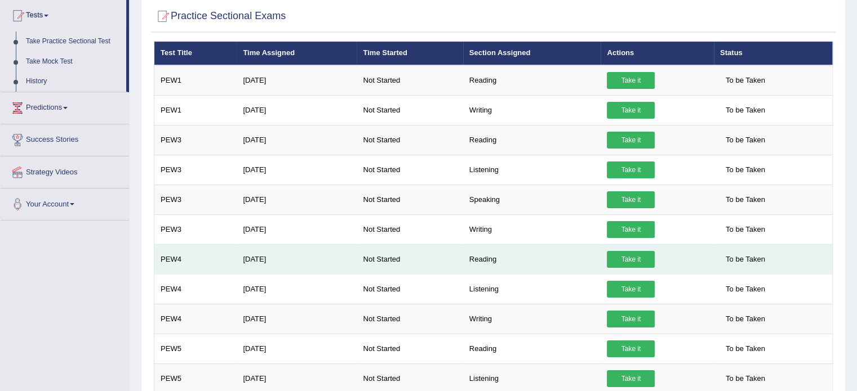
click at [627, 253] on link "Take it" at bounding box center [631, 259] width 48 height 17
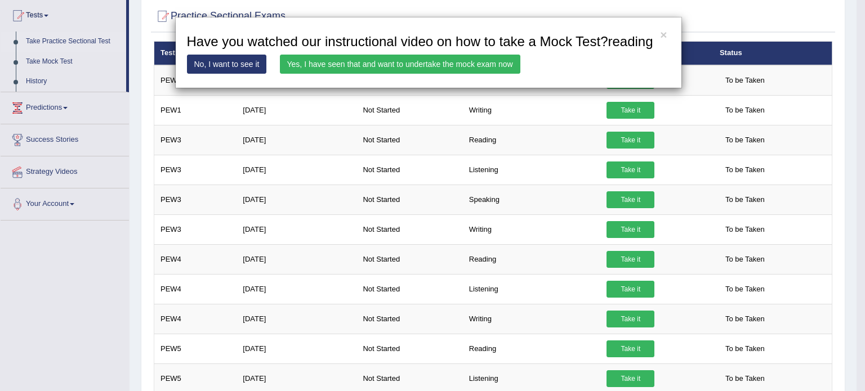
click at [384, 58] on link "Yes, I have seen that and want to undertake the mock exam now" at bounding box center [400, 64] width 240 height 19
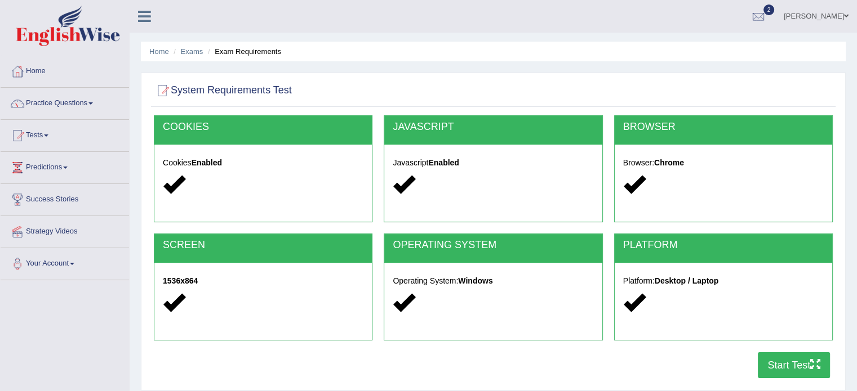
click at [786, 367] on button "Start Test" at bounding box center [794, 366] width 72 height 26
